Goal: Navigation & Orientation: Find specific page/section

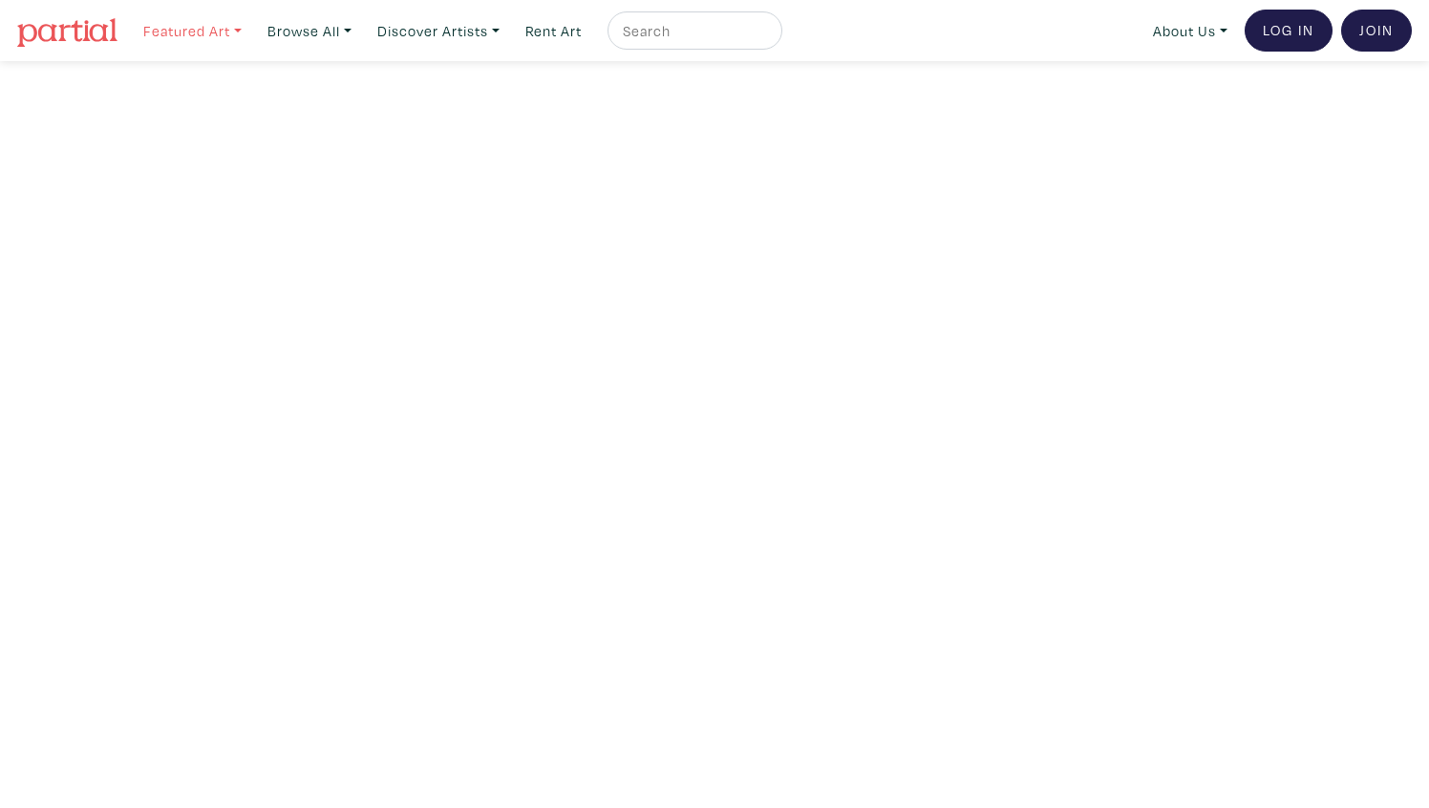
click at [240, 28] on link "Featured Art" at bounding box center [193, 30] width 116 height 39
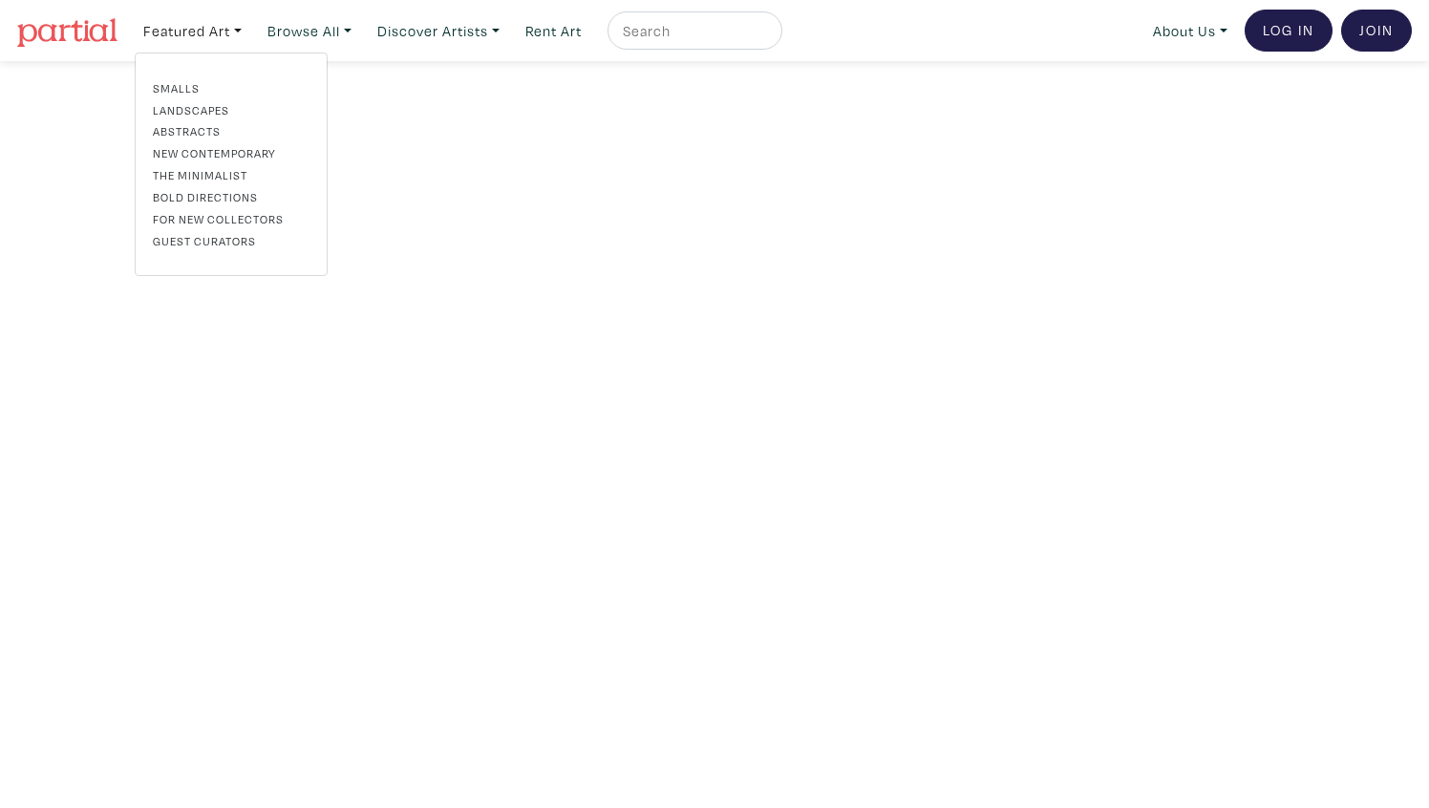
click at [204, 170] on link "The Minimalist" at bounding box center [231, 174] width 157 height 17
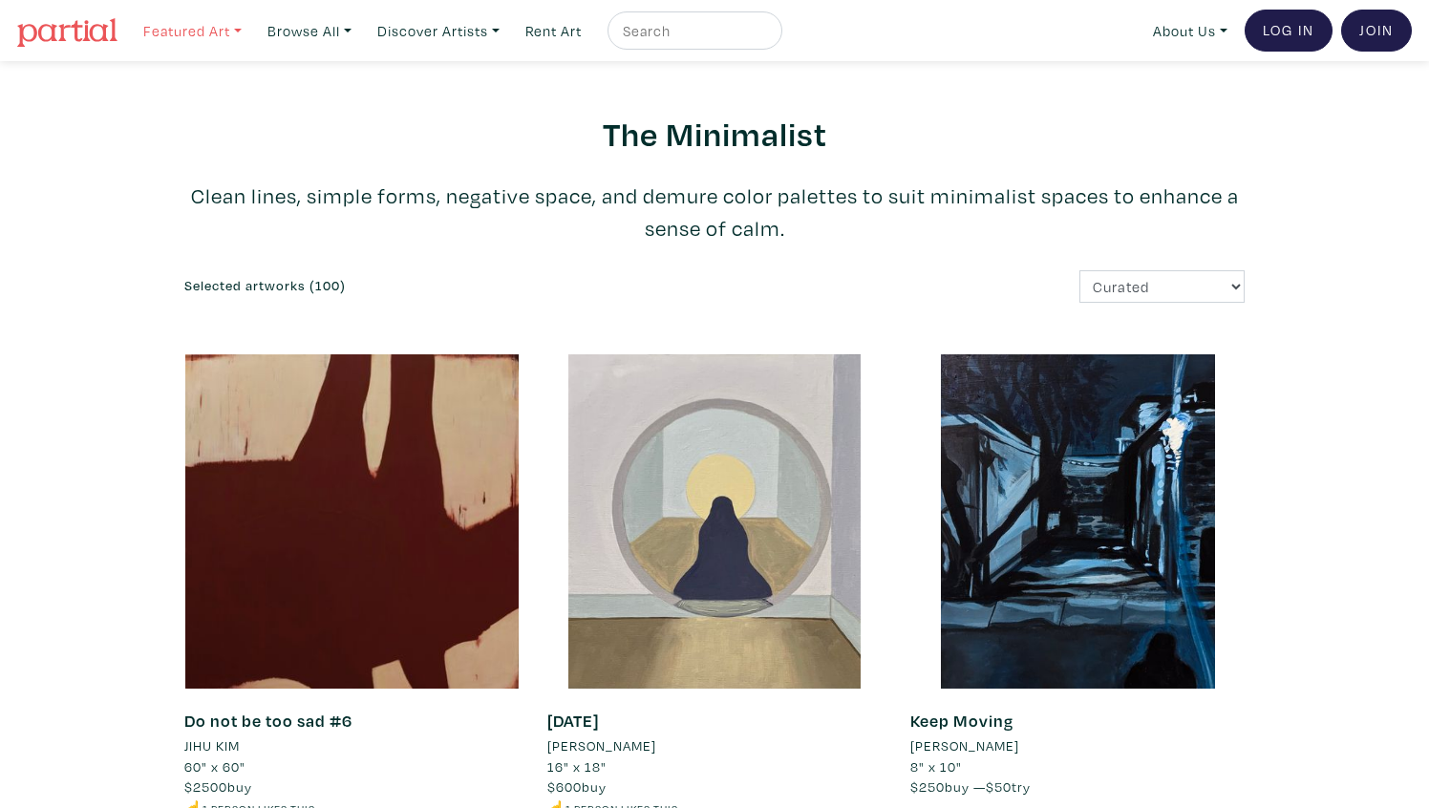
click at [225, 34] on link "Featured Art" at bounding box center [193, 30] width 116 height 39
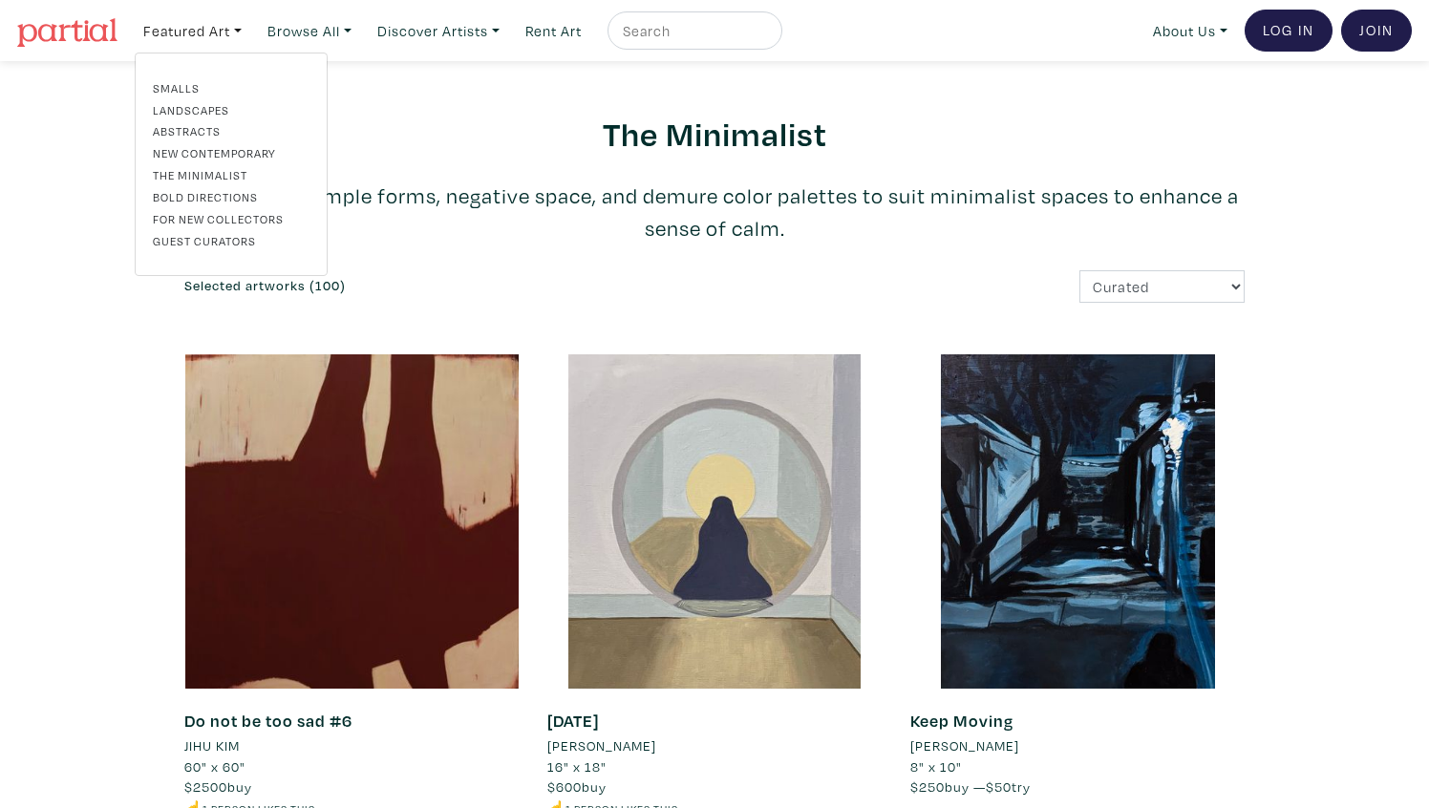
click at [201, 153] on link "New Contemporary" at bounding box center [231, 152] width 157 height 17
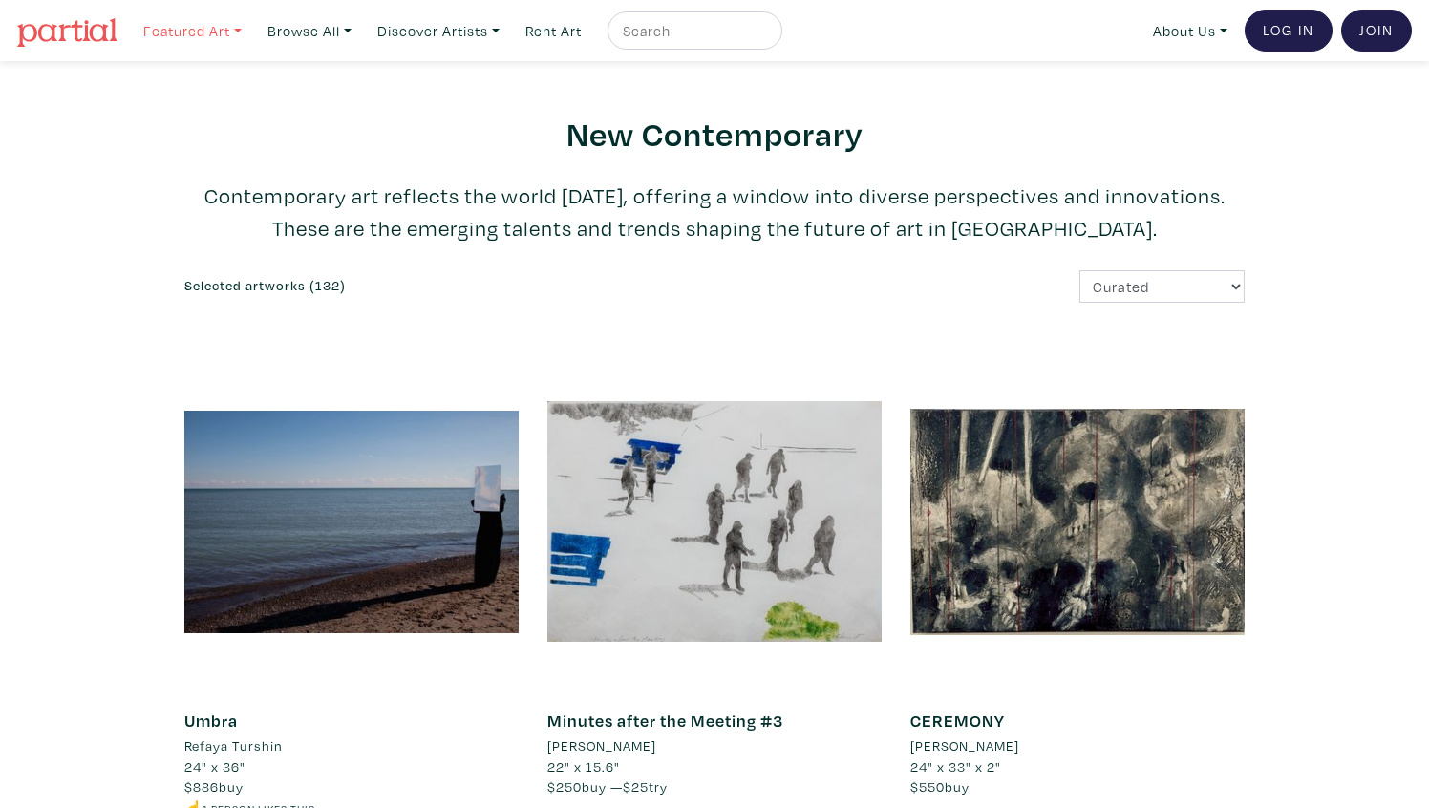
click at [225, 27] on link "Featured Art" at bounding box center [193, 30] width 116 height 39
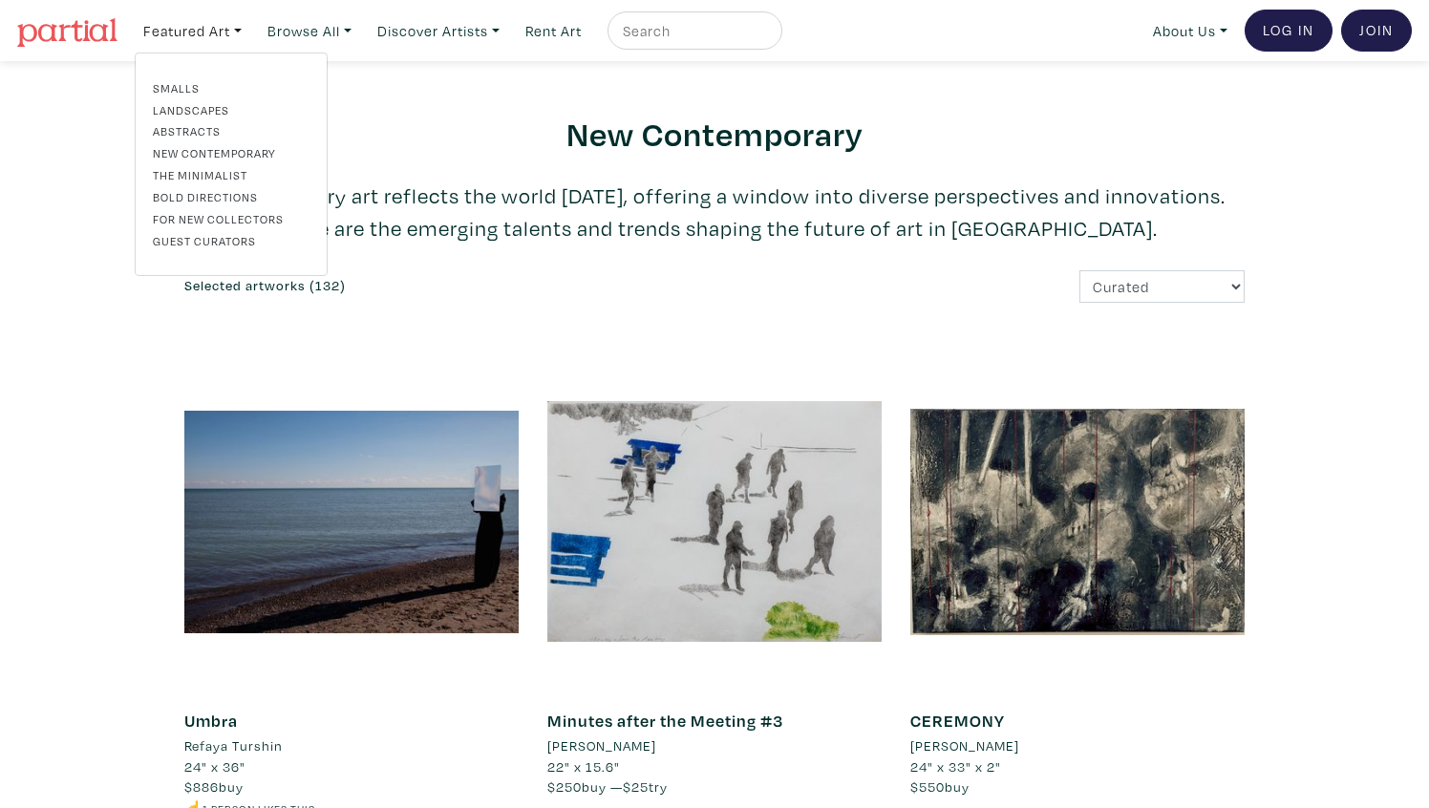
click at [177, 86] on link "Smalls" at bounding box center [231, 87] width 157 height 17
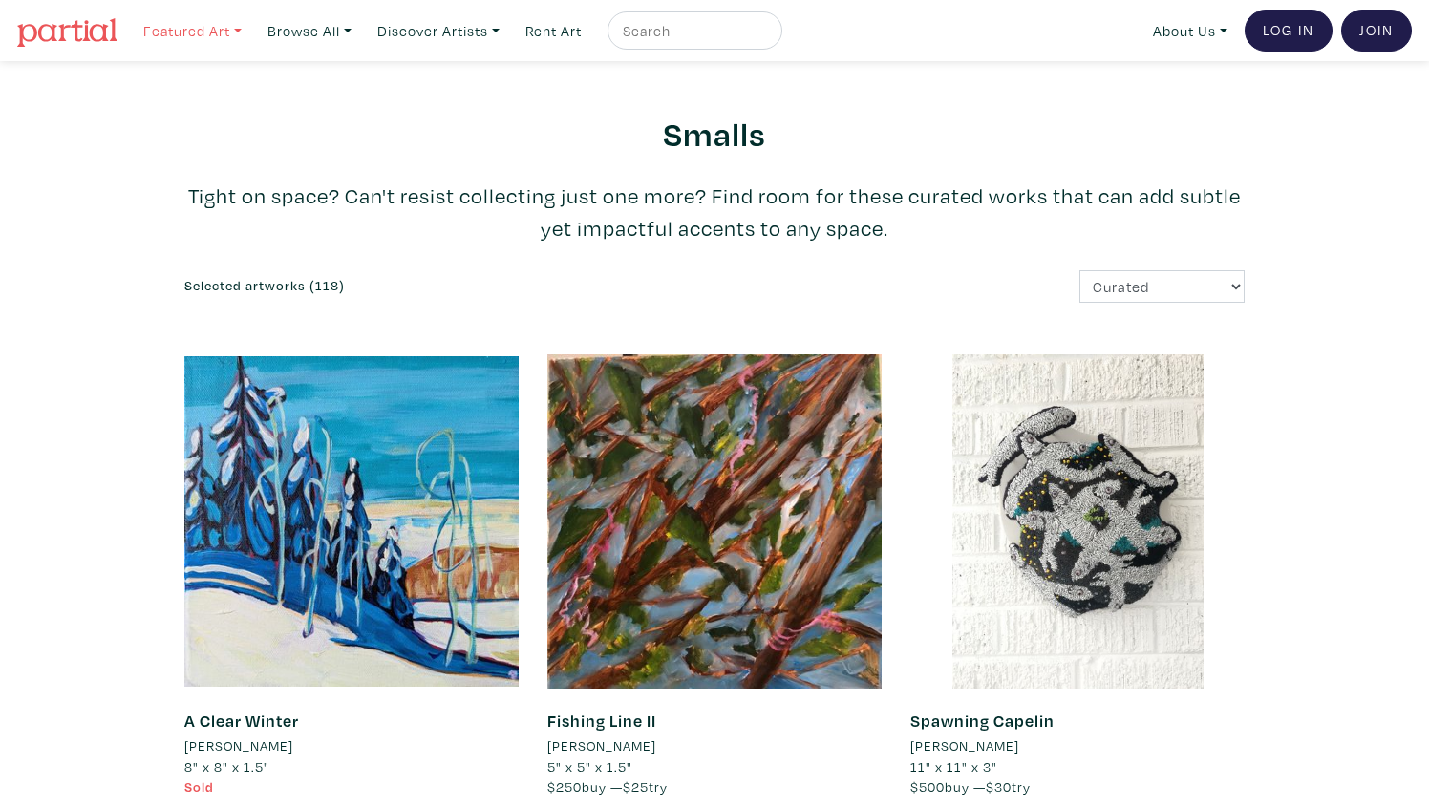
click at [212, 32] on link "Featured Art" at bounding box center [193, 30] width 116 height 39
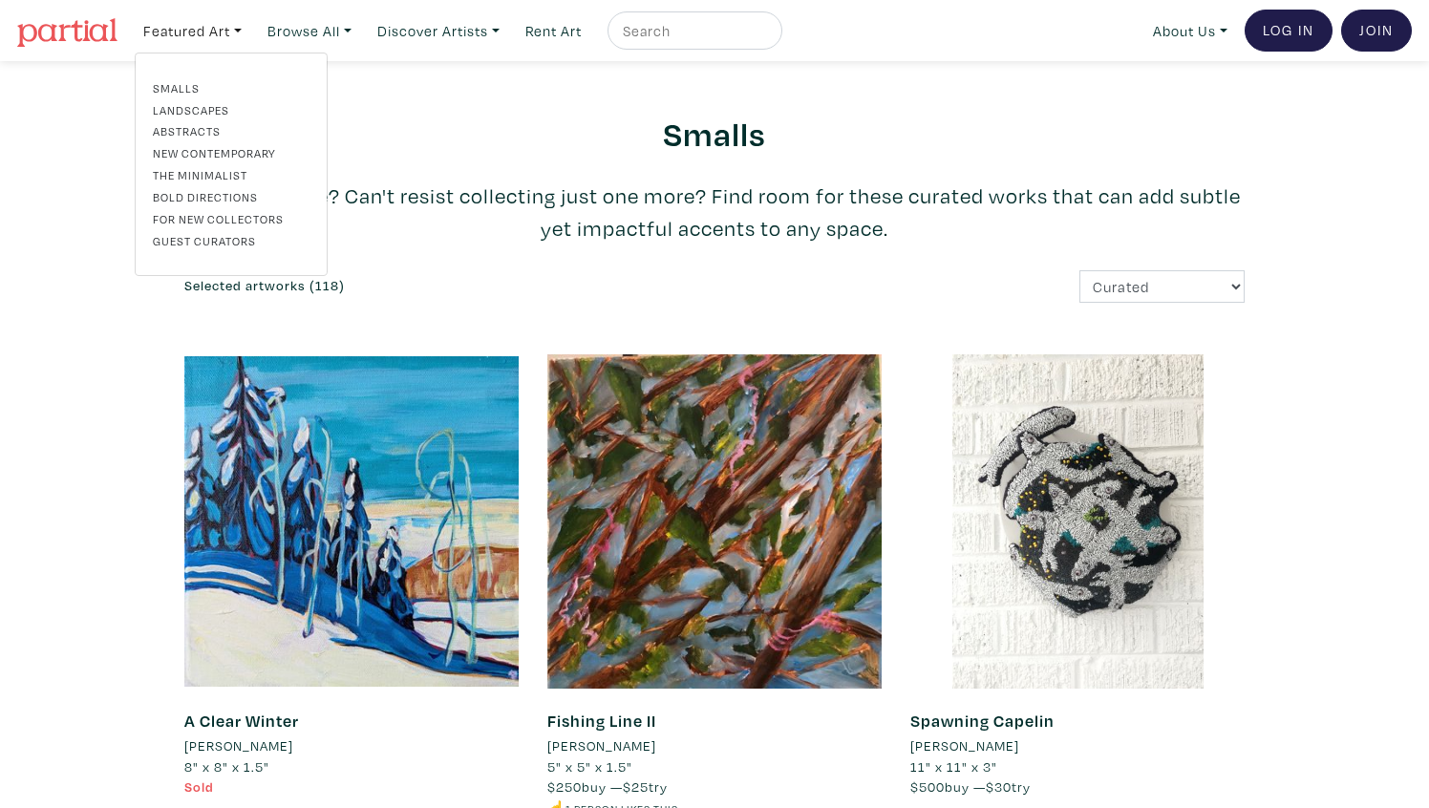
click at [240, 194] on link "Bold Directions" at bounding box center [231, 196] width 157 height 17
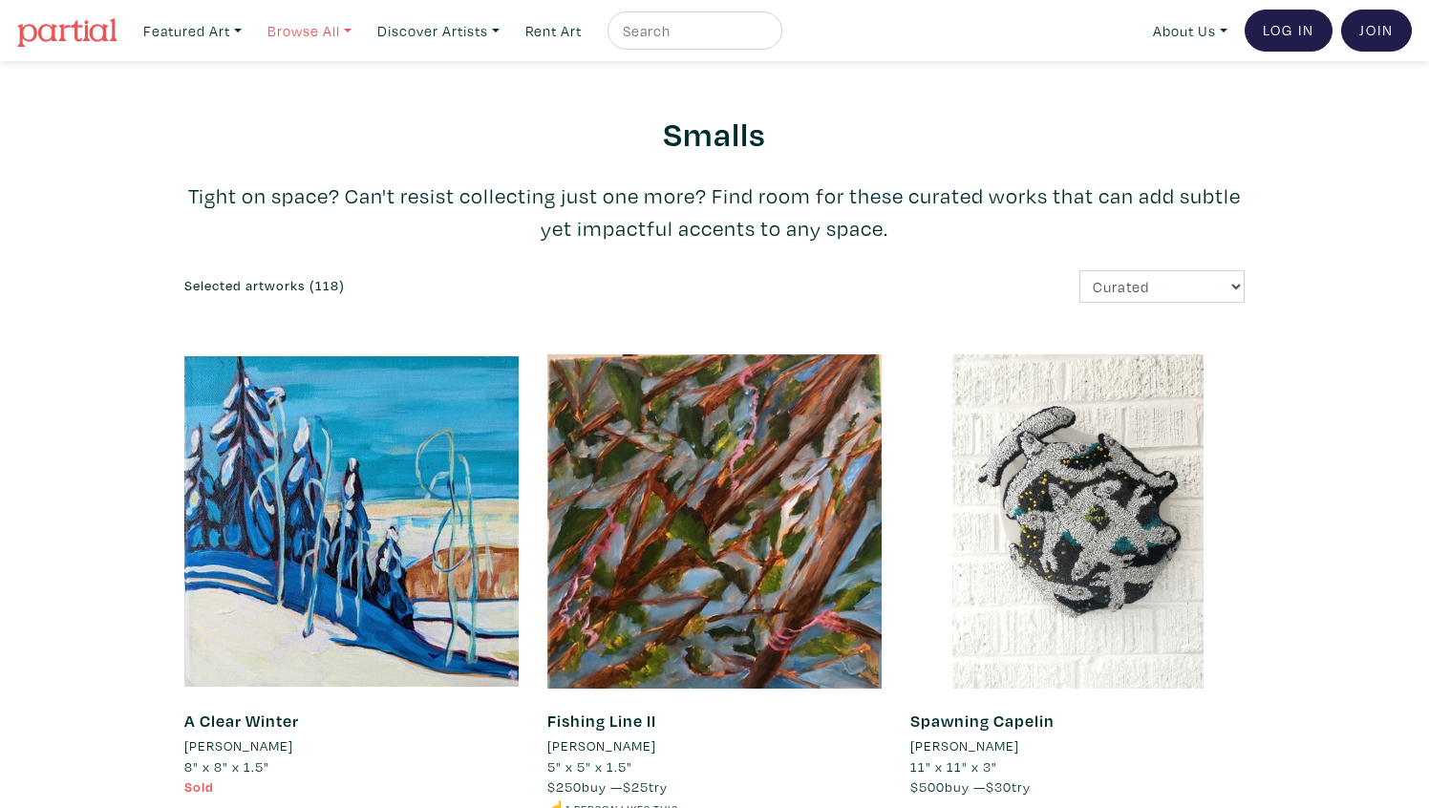
click at [250, 29] on link "Browse All" at bounding box center [193, 30] width 116 height 39
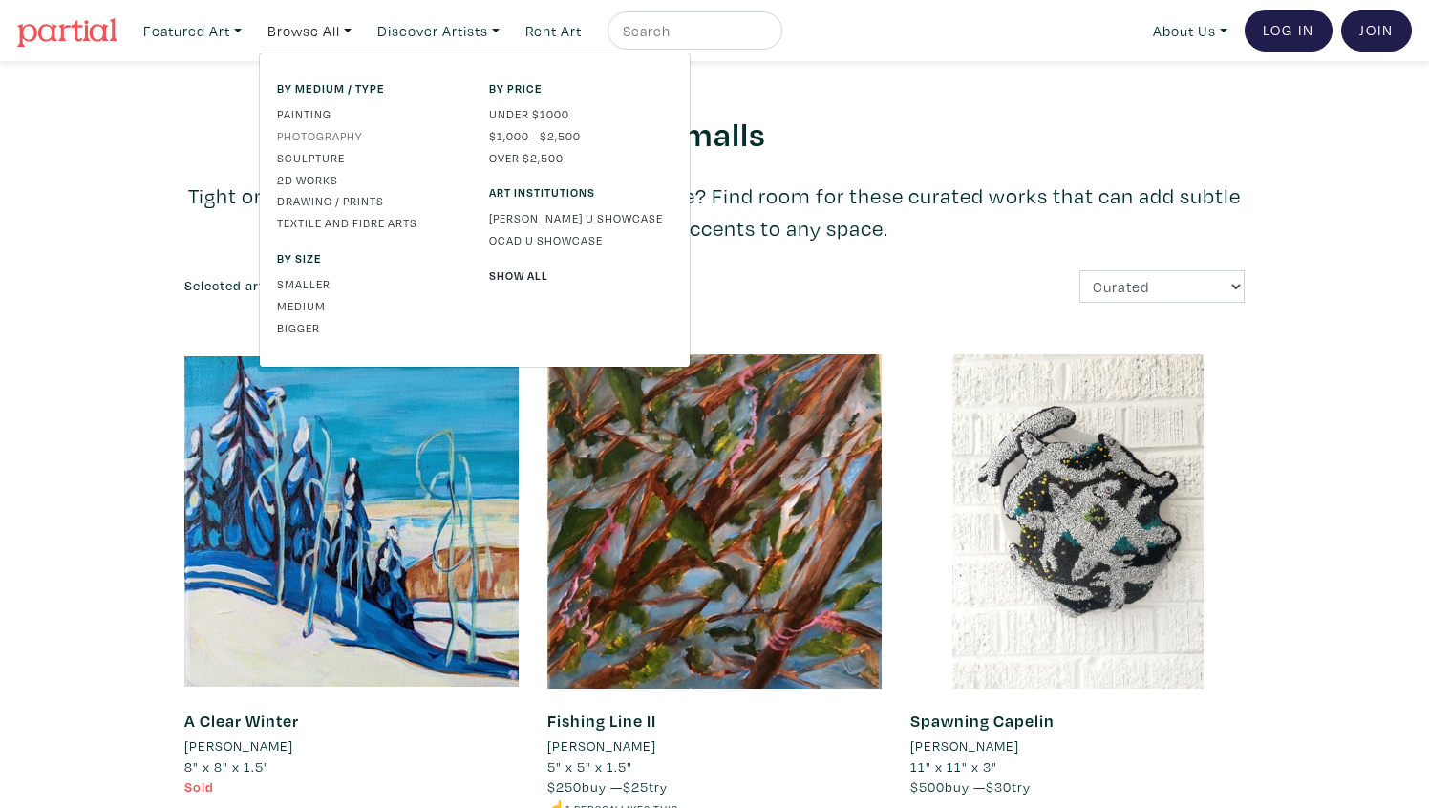
click at [352, 135] on link "Photography" at bounding box center [368, 135] width 183 height 17
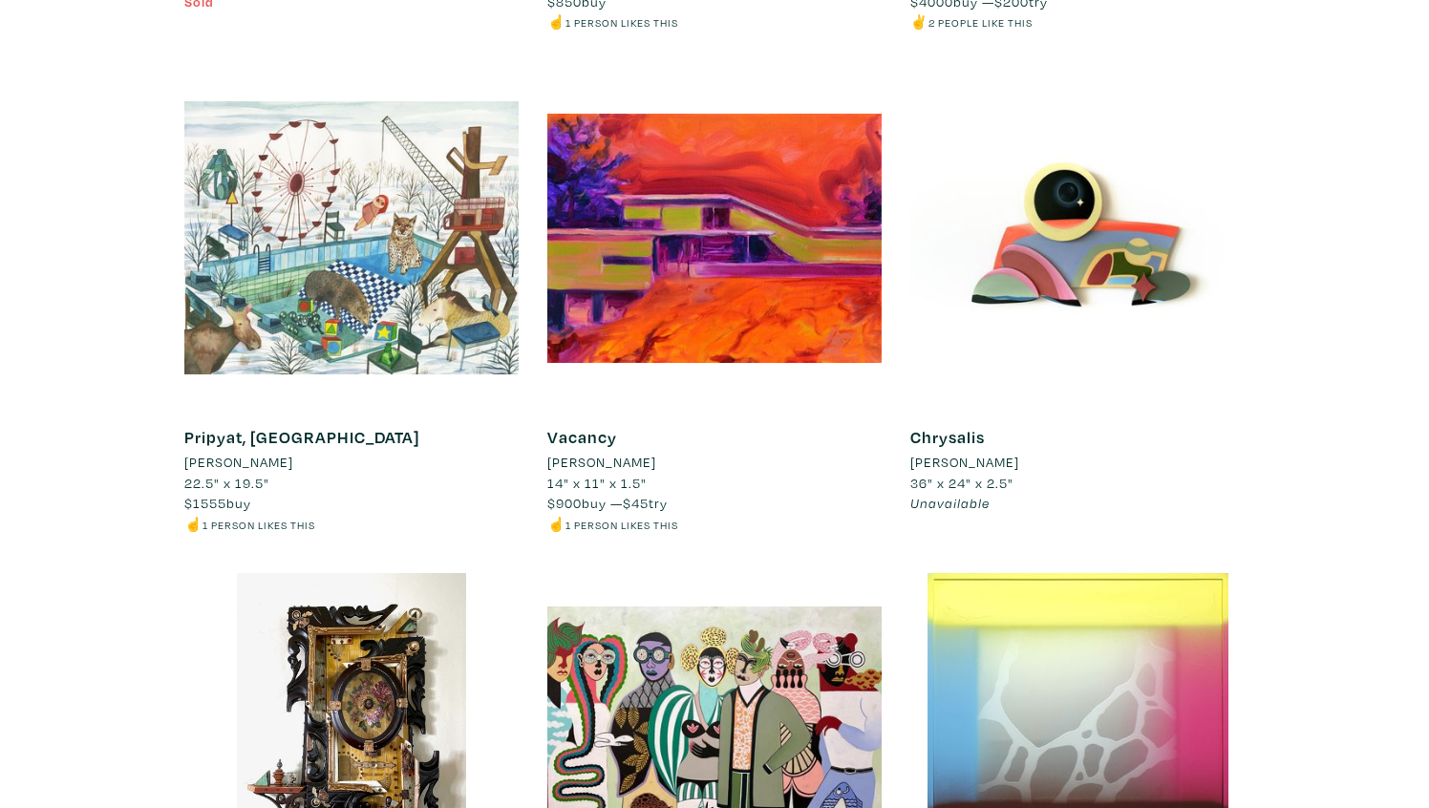
scroll to position [9412, 0]
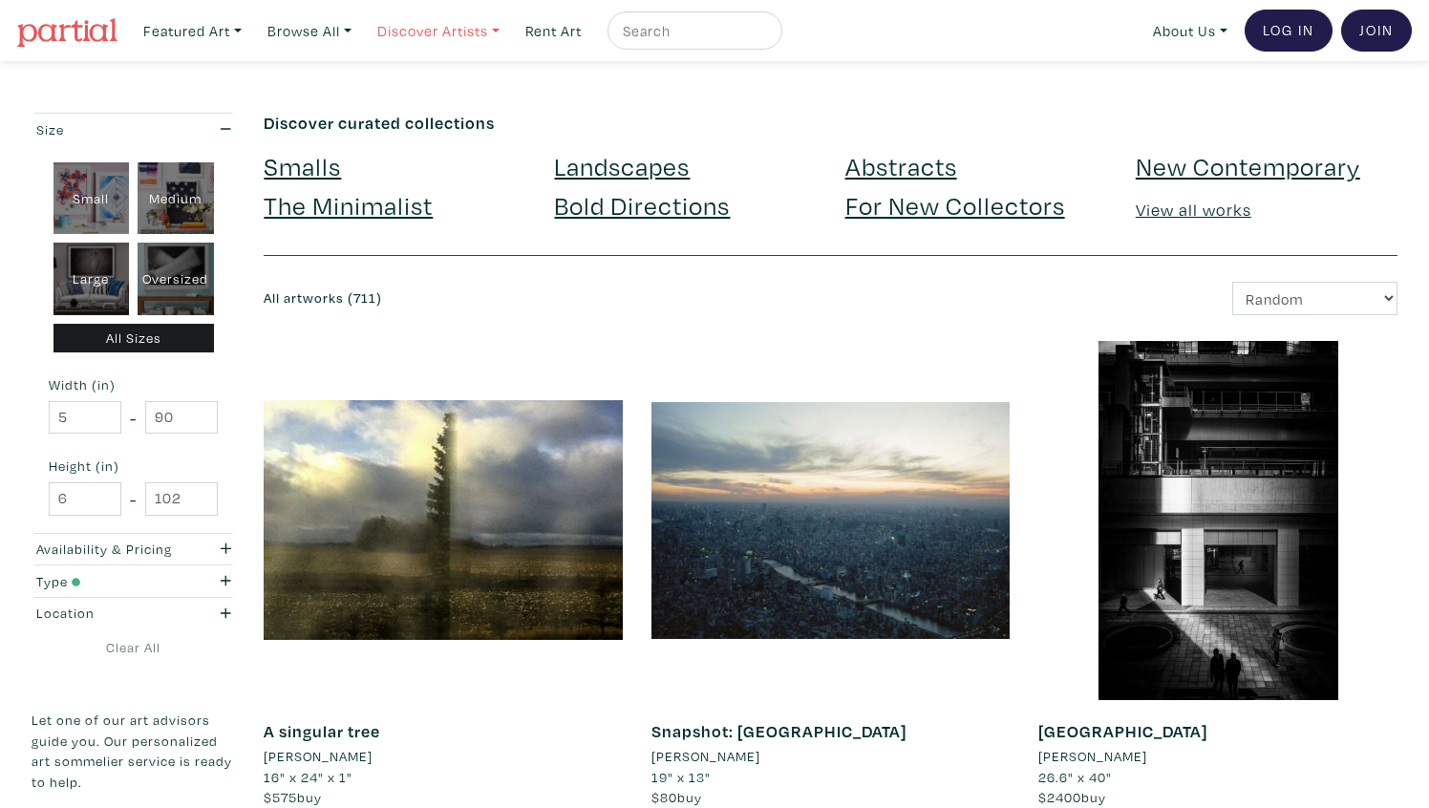
click at [250, 33] on link "Discover Artists" at bounding box center [193, 30] width 116 height 39
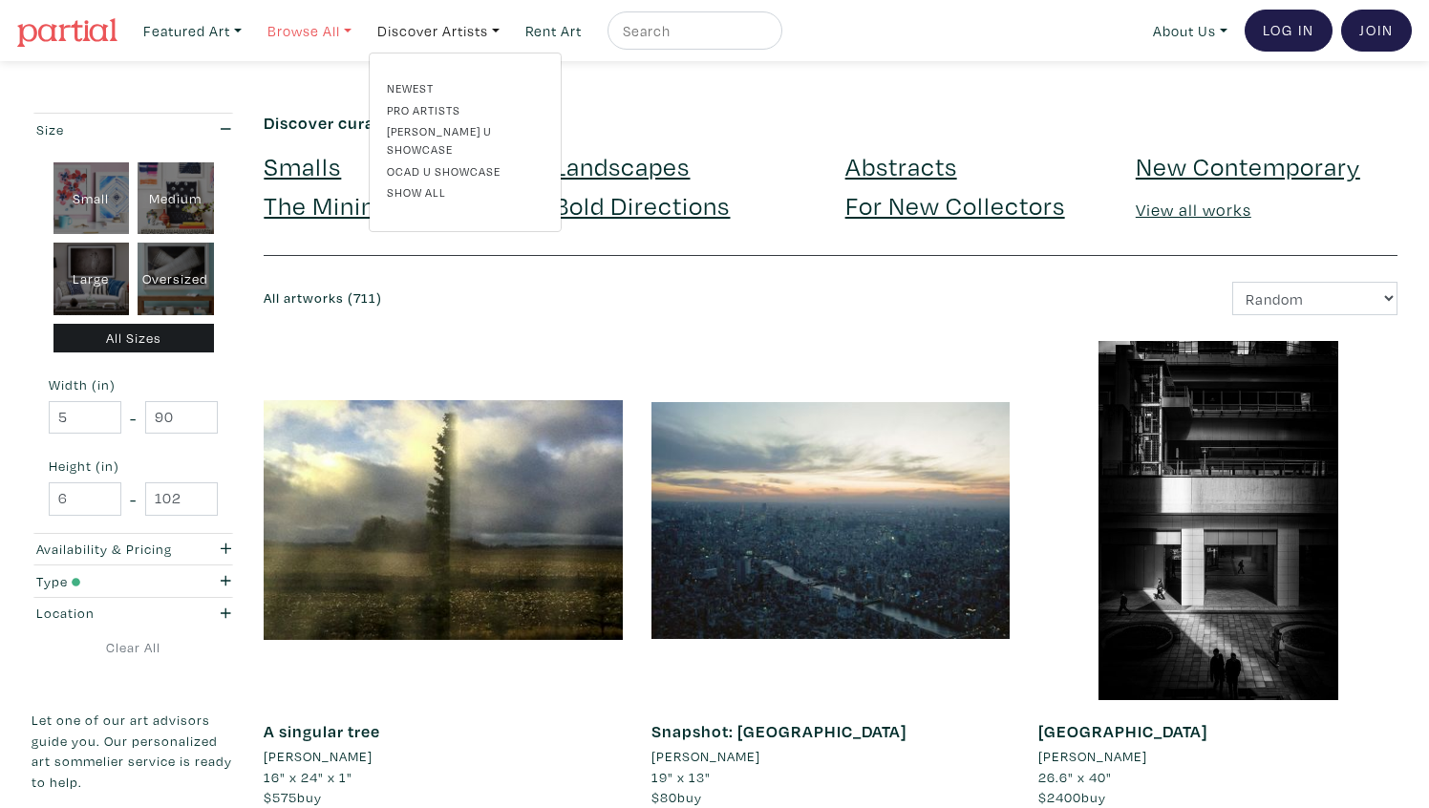
click at [250, 31] on link "Browse All" at bounding box center [193, 30] width 116 height 39
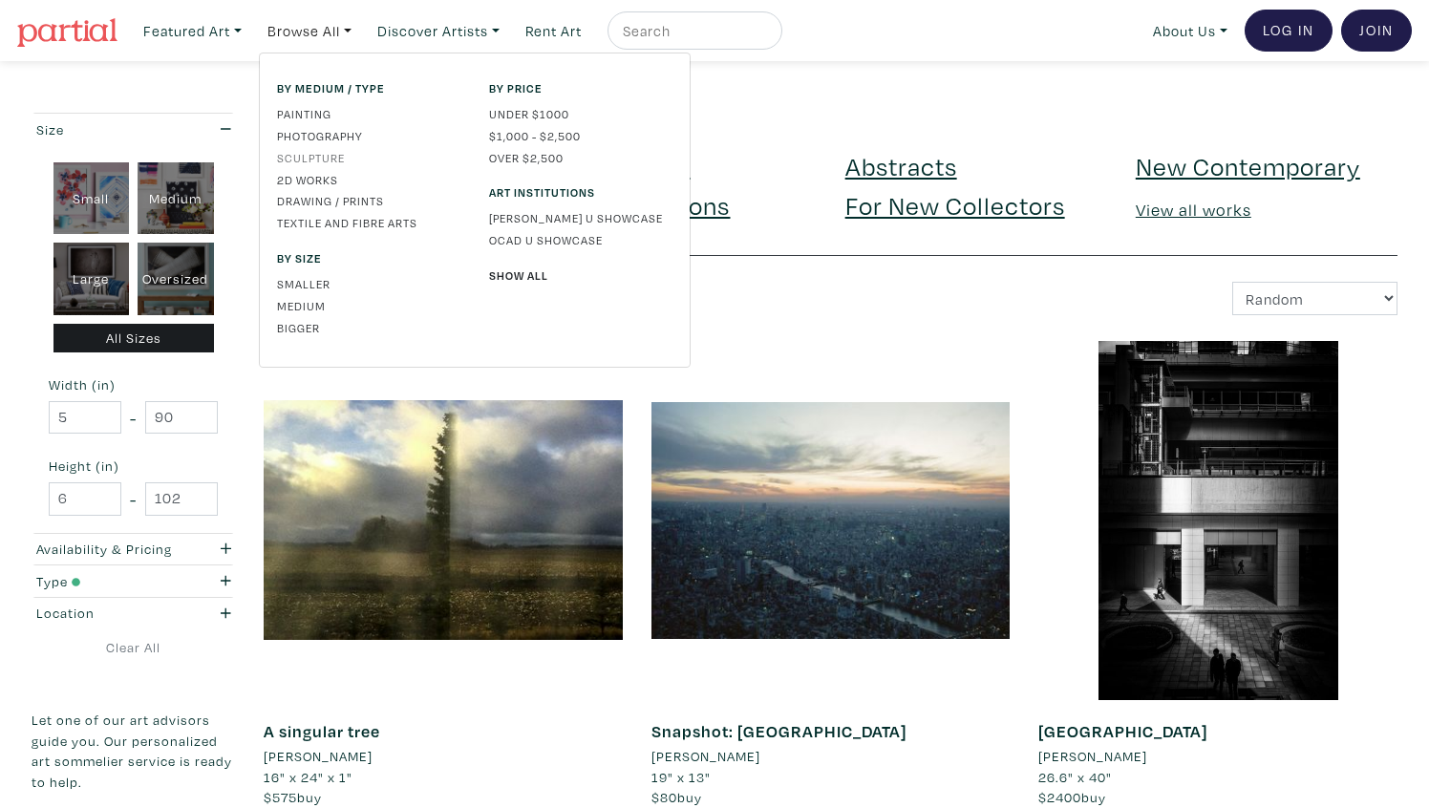
click at [317, 157] on link "Sculpture" at bounding box center [368, 157] width 183 height 17
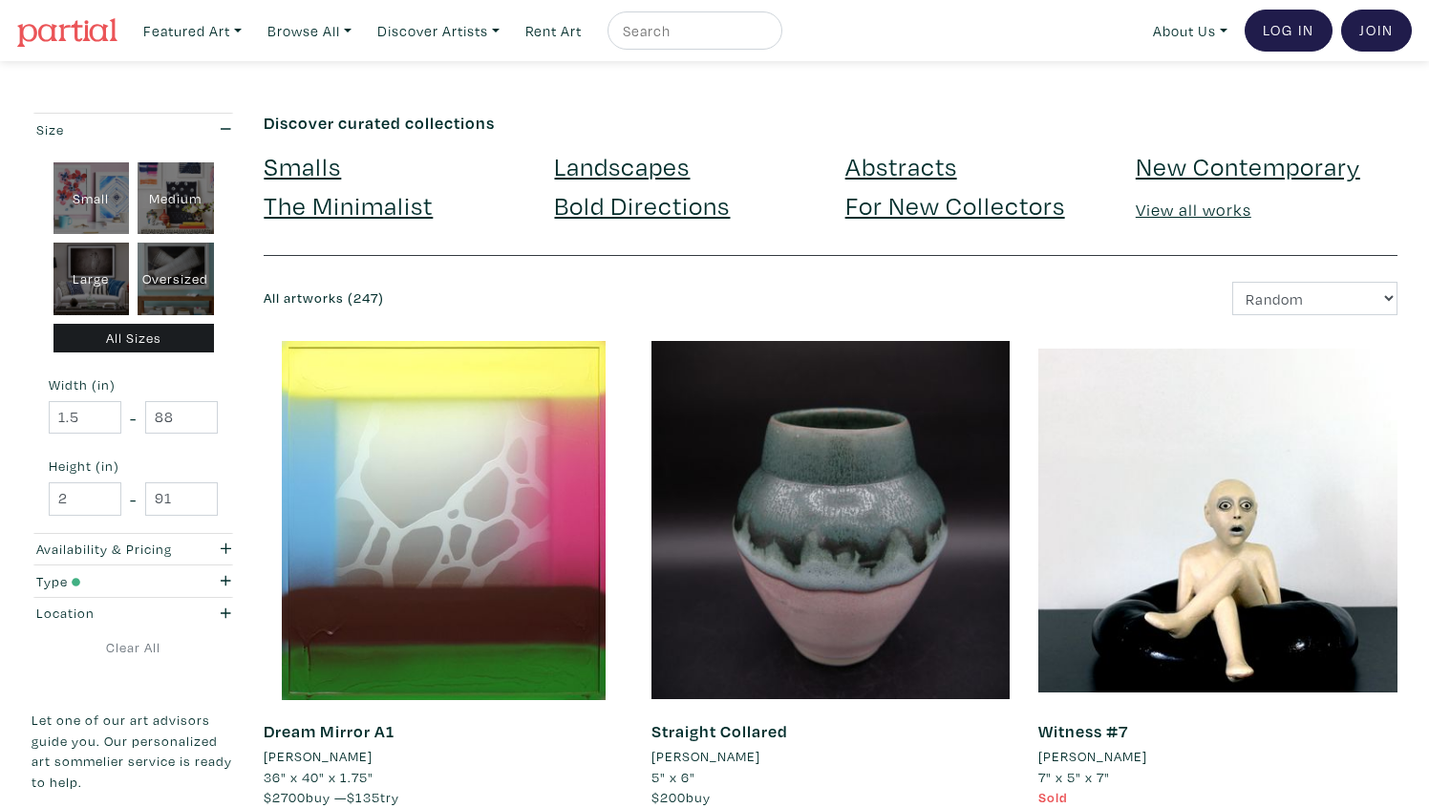
click at [96, 32] on img at bounding box center [67, 32] width 100 height 29
